Goal: Information Seeking & Learning: Learn about a topic

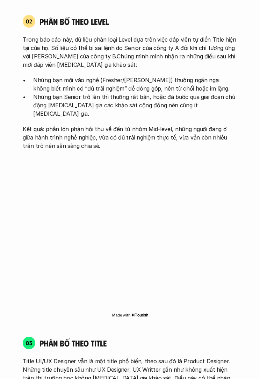
scroll to position [926, 0]
click at [257, 218] on div "Đối tượng khảo sát Product Designer là cách gọi chung để chỉ những người đang l…" at bounding box center [130, 325] width 260 height 1745
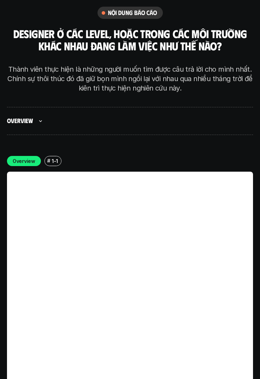
scroll to position [2152, 0]
click at [19, 83] on div at bounding box center [130, 189] width 260 height 379
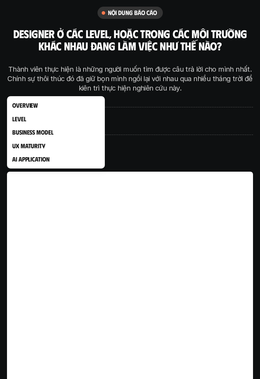
click at [247, 207] on div at bounding box center [130, 189] width 260 height 379
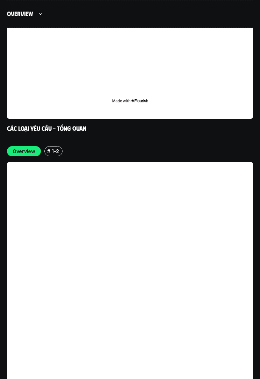
scroll to position [2451, 0]
click at [50, 146] on div "# 1-2" at bounding box center [53, 151] width 18 height 10
click at [18, 147] on p "Overview" at bounding box center [24, 150] width 23 height 7
click at [47, 148] on h6 "#" at bounding box center [48, 150] width 3 height 5
click at [20, 147] on p "Overview" at bounding box center [24, 150] width 23 height 7
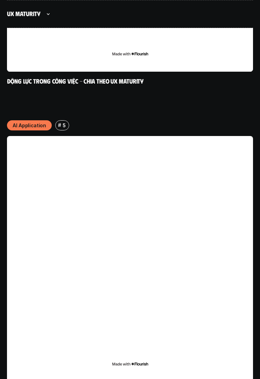
scroll to position [13834, 0]
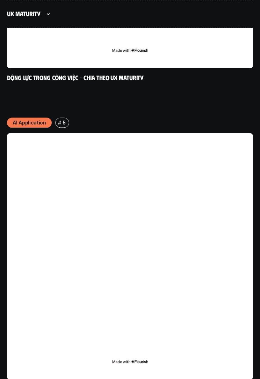
click at [32, 133] on link at bounding box center [130, 256] width 246 height 246
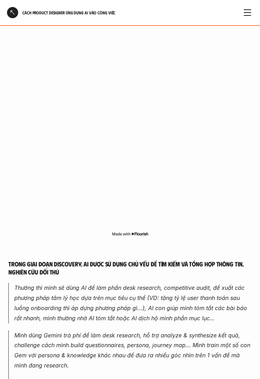
scroll to position [580, 0]
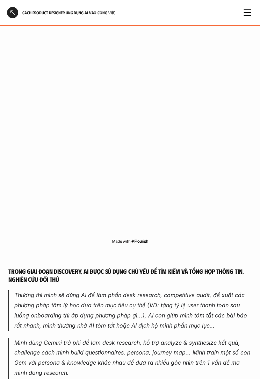
click at [5, 18] on div "Cách Product Designer ứng dụng AI vào công việc" at bounding box center [130, 12] width 260 height 25
click at [6, 18] on div "Cách Product Designer ứng dụng AI vào công việc" at bounding box center [130, 12] width 260 height 25
click at [7, 17] on div at bounding box center [12, 12] width 11 height 11
click at [7, 16] on div at bounding box center [12, 12] width 11 height 11
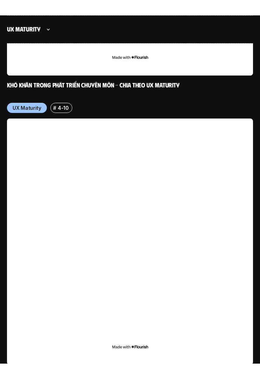
scroll to position [13516, 0]
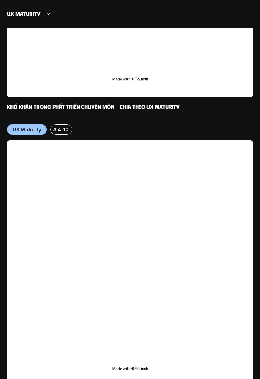
click at [19, 126] on p "UX Maturity" at bounding box center [27, 129] width 29 height 7
click at [23, 126] on p "UX Maturity" at bounding box center [27, 129] width 29 height 7
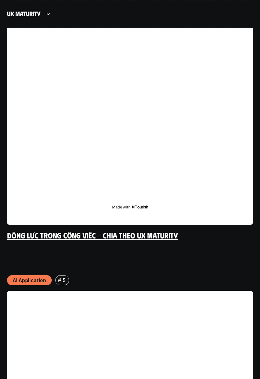
scroll to position [13678, 0]
click at [162, 230] on link "Động lực trong công việc - Chia theo UX Maturity" at bounding box center [92, 234] width 171 height 9
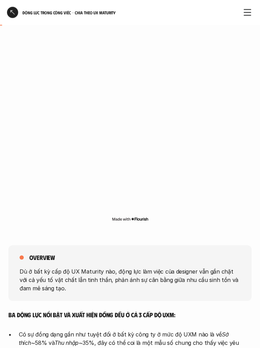
scroll to position [0, 0]
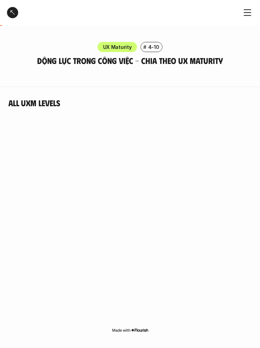
click at [16, 13] on div at bounding box center [12, 12] width 11 height 11
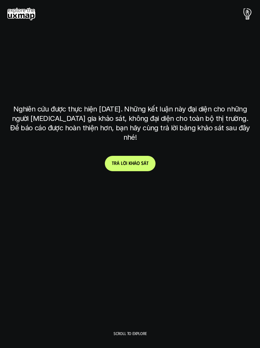
scroll to position [298, 0]
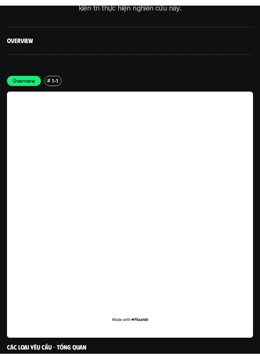
scroll to position [2207, 0]
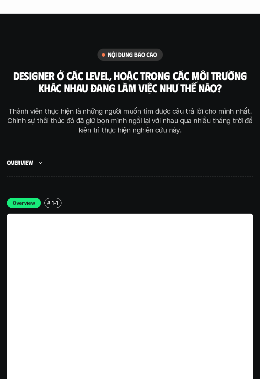
scroll to position [2110, 0]
click at [212, 149] on div "Overview" at bounding box center [130, 163] width 246 height 28
click at [209, 149] on div "Overview" at bounding box center [130, 163] width 246 height 28
click at [19, 156] on div "Overview" at bounding box center [26, 163] width 38 height 14
click at [29, 129] on div at bounding box center [130, 189] width 260 height 379
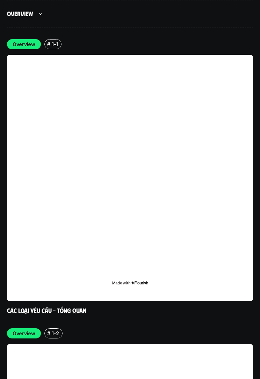
scroll to position [2265, 0]
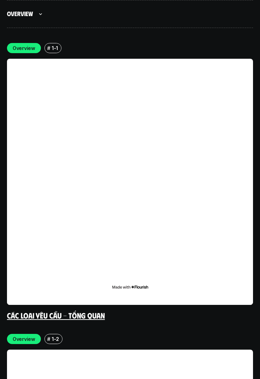
click at [52, 268] on link at bounding box center [130, 182] width 246 height 246
click at [50, 310] on link "Các loại yêu cầu - Tổng quan" at bounding box center [56, 314] width 98 height 9
click at [63, 272] on div "Overview # 1-1 Các loại yêu cầu - Tổng quan" at bounding box center [130, 181] width 246 height 277
click at [60, 274] on div "Overview # 1-1 Các loại yêu cầu - Tổng quan" at bounding box center [130, 181] width 246 height 277
click at [61, 274] on div "Overview # 1-1 Các loại yêu cầu - Tổng quan" at bounding box center [130, 181] width 246 height 277
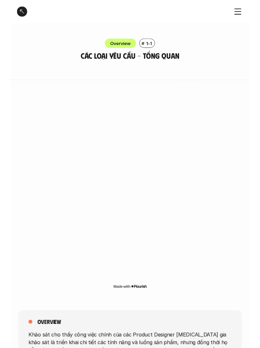
scroll to position [38, 0]
